Goal: Share content

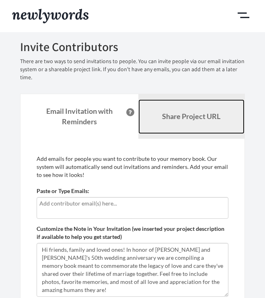
click at [191, 120] on link "Share Project URL" at bounding box center [191, 116] width 107 height 35
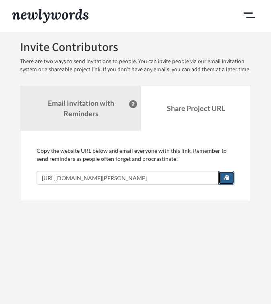
click at [225, 179] on span "button" at bounding box center [227, 178] width 6 height 6
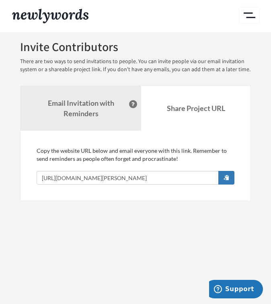
click at [253, 16] on button "Main" at bounding box center [249, 15] width 19 height 15
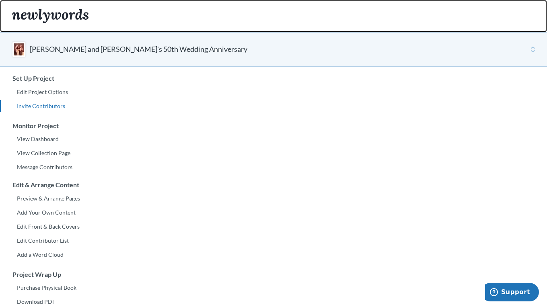
click at [50, 19] on img "Main" at bounding box center [50, 16] width 76 height 14
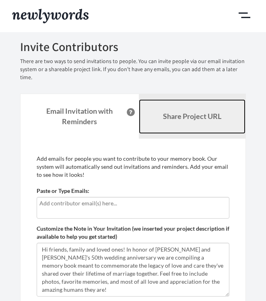
click at [187, 112] on b "Share Project URL" at bounding box center [192, 116] width 58 height 9
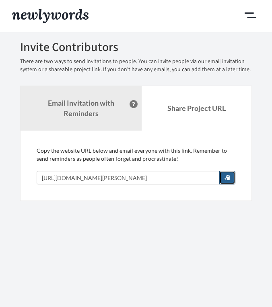
click at [233, 179] on button "button" at bounding box center [227, 178] width 16 height 14
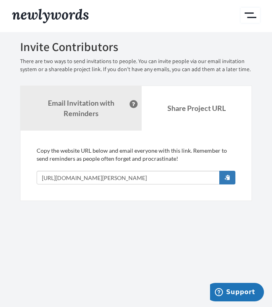
click at [255, 15] on button "Main" at bounding box center [250, 15] width 19 height 15
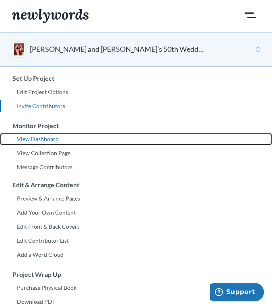
click at [39, 138] on link "View Dashboard" at bounding box center [136, 139] width 272 height 12
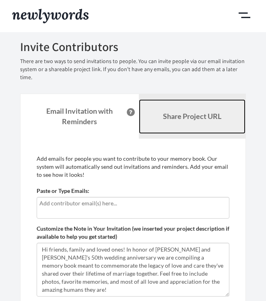
click at [198, 112] on b "Share Project URL" at bounding box center [192, 116] width 58 height 9
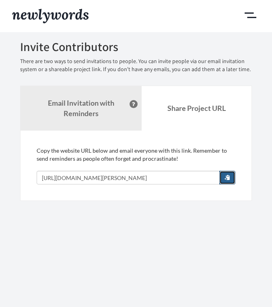
click at [228, 179] on span "button" at bounding box center [228, 178] width 6 height 6
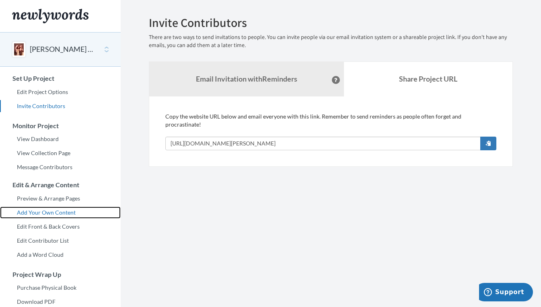
click at [44, 216] on link "Add Your Own Content" at bounding box center [60, 213] width 121 height 12
